Goal: Task Accomplishment & Management: Manage account settings

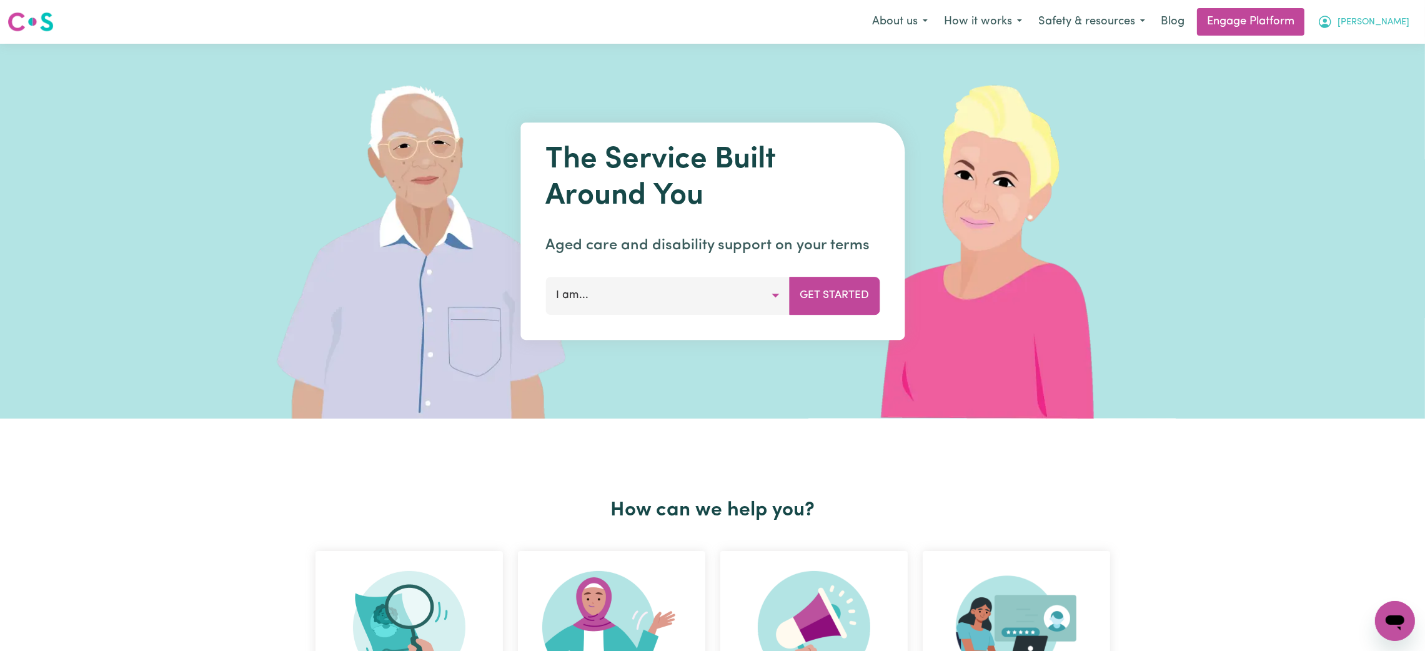
click at [1380, 21] on span "[PERSON_NAME]" at bounding box center [1373, 23] width 72 height 14
click at [1370, 51] on link "Logout" at bounding box center [1367, 49] width 99 height 24
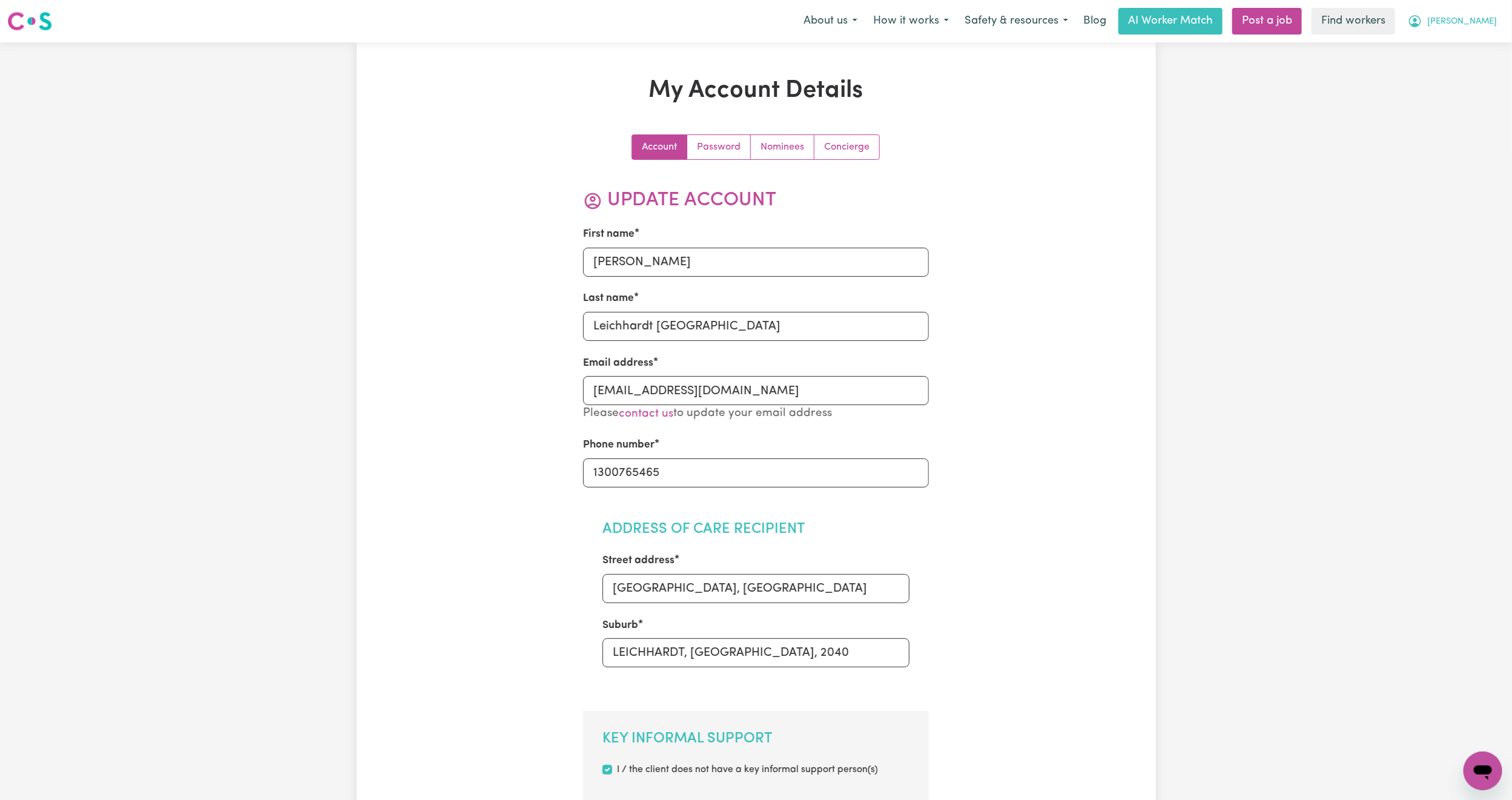
click at [1485, 25] on span "Frankie" at bounding box center [1463, 22] width 70 height 14
click at [1434, 75] on link "Logout" at bounding box center [1457, 70] width 96 height 23
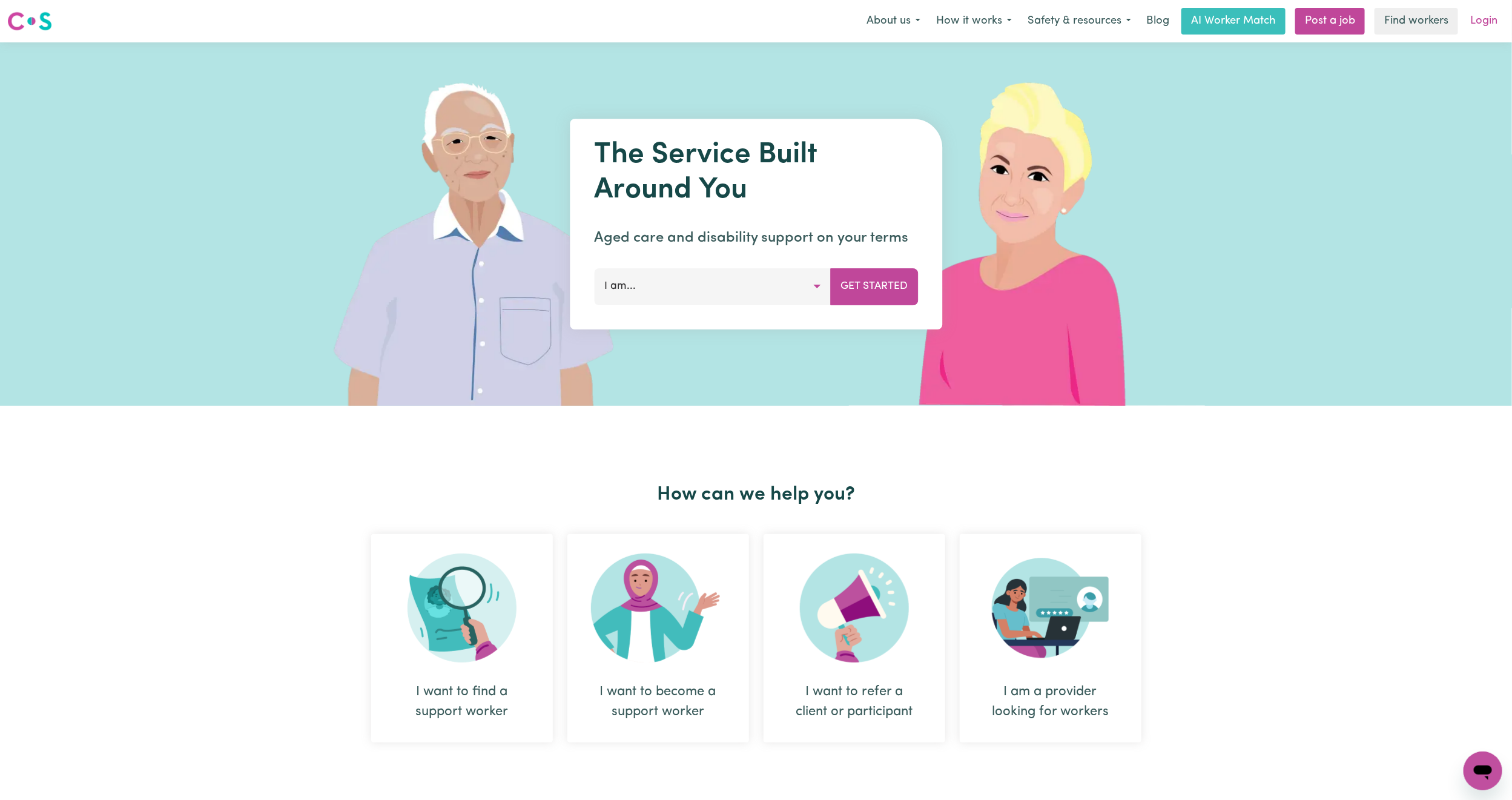
click at [1489, 16] on link "Login" at bounding box center [1484, 20] width 42 height 26
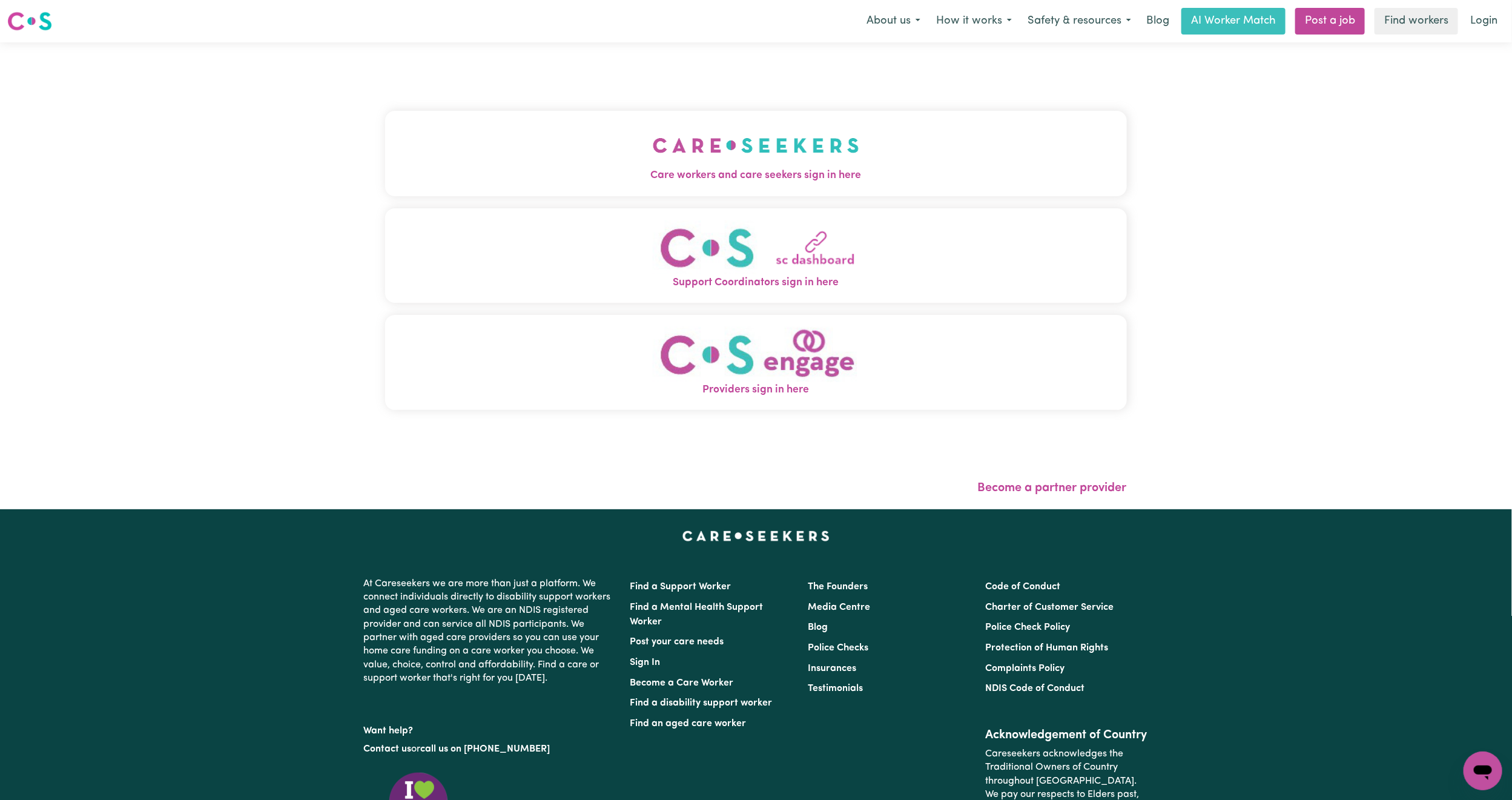
click at [500, 194] on button "Care workers and care seekers sign in here" at bounding box center [756, 152] width 742 height 84
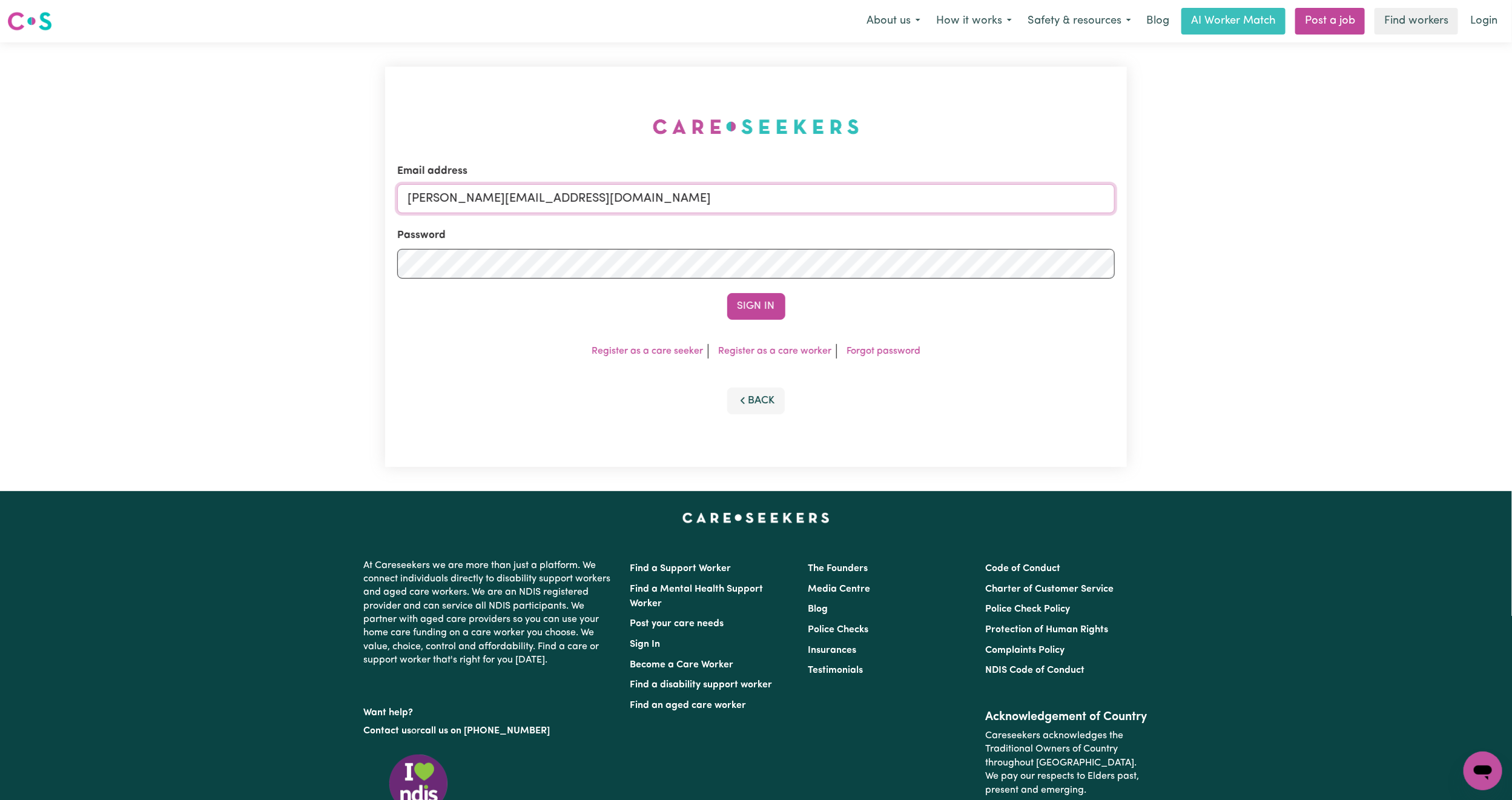
click at [499, 193] on input "mikayla+engage@careseekers.com.au" at bounding box center [756, 199] width 718 height 29
drag, startPoint x: 470, startPoint y: 189, endPoint x: 840, endPoint y: 224, distance: 371.7
click at [840, 224] on form "Email address superuser~mikayla@careseekers.com.au Password Sign In" at bounding box center [756, 241] width 718 height 156
type input "superuser~TrentCLASS@careseekers.com.au"
click at [755, 290] on form "Email address superuser~TrentCLASS@careseekers.com.au Password Sign In" at bounding box center [756, 241] width 718 height 156
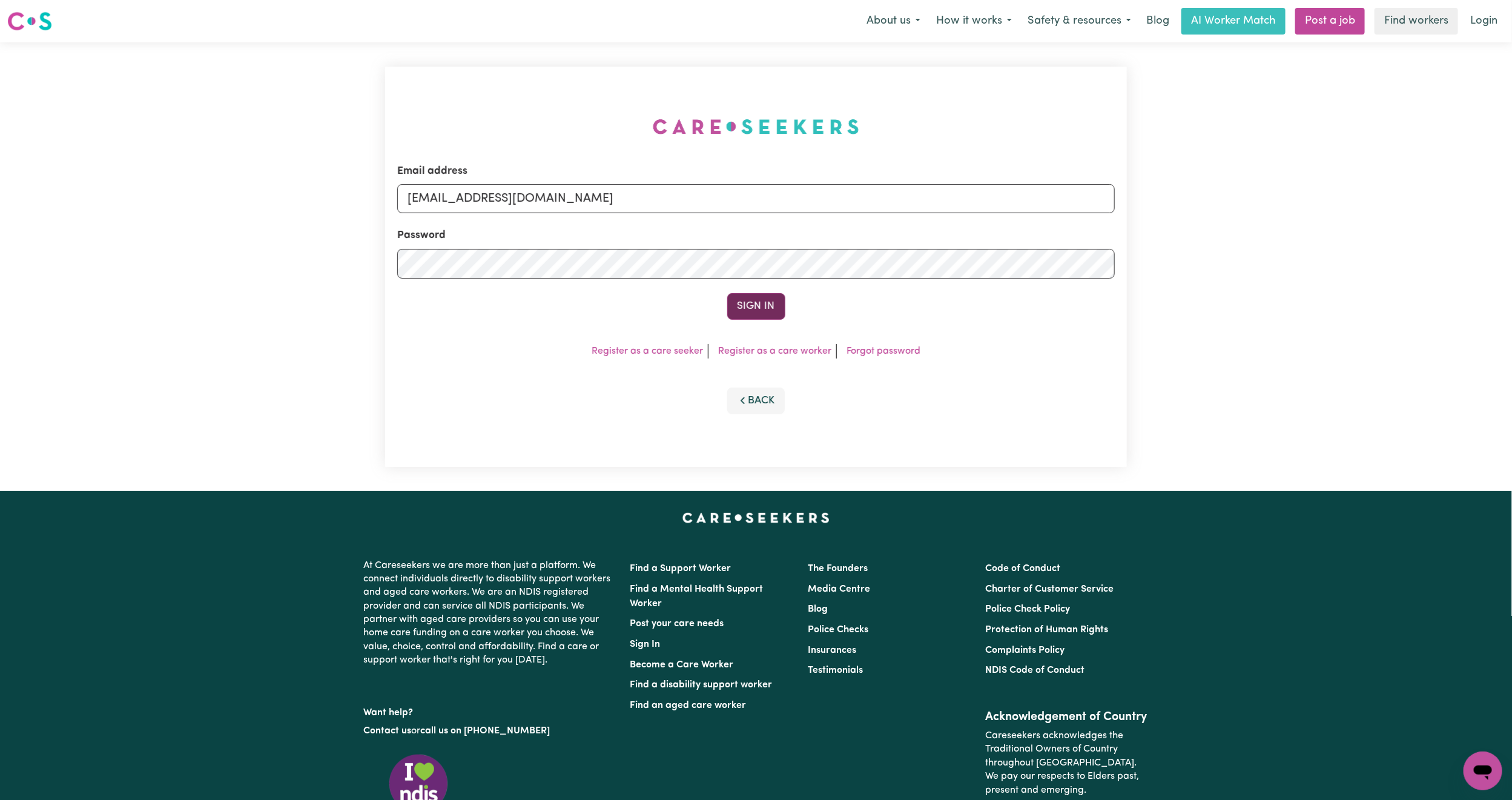
click at [758, 298] on button "Sign In" at bounding box center [756, 305] width 58 height 26
